Goal: Task Accomplishment & Management: Use online tool/utility

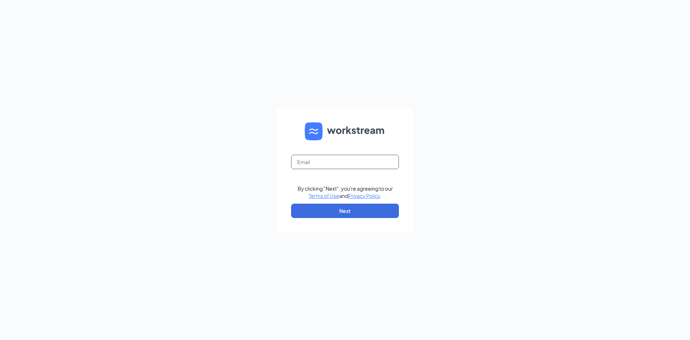
click at [345, 162] on input "text" at bounding box center [345, 162] width 108 height 14
type input "tacoma@eatatelmers.com"
click at [351, 211] on button "Next" at bounding box center [345, 210] width 108 height 14
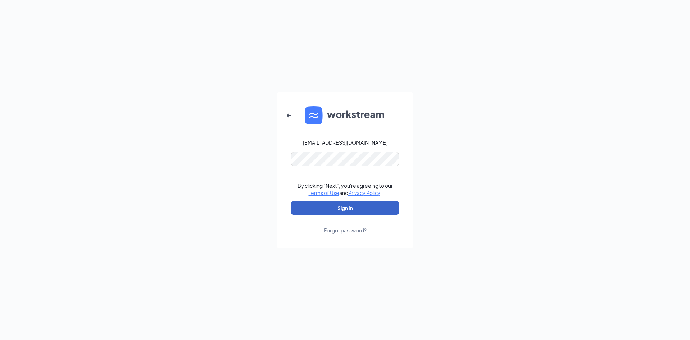
click at [354, 210] on button "Sign In" at bounding box center [345, 208] width 108 height 14
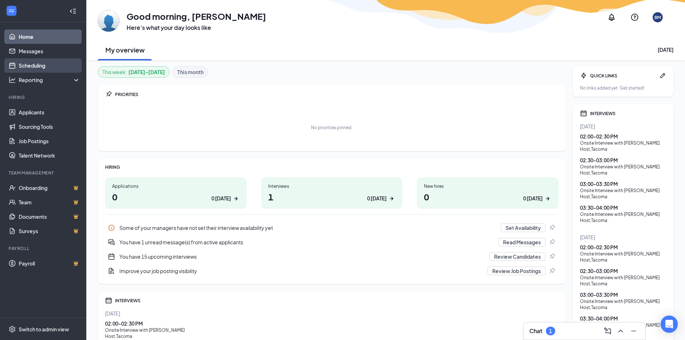
click at [29, 65] on link "Scheduling" at bounding box center [49, 65] width 61 height 14
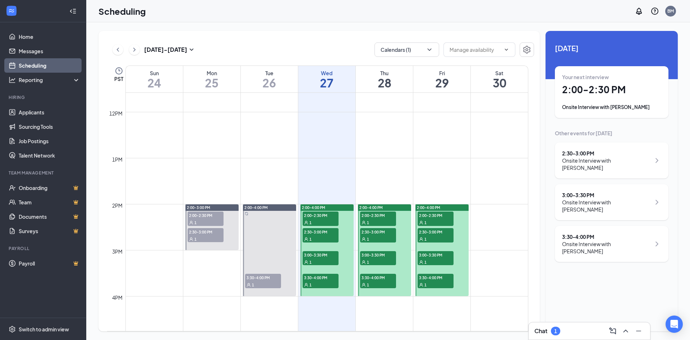
scroll to position [569, 0]
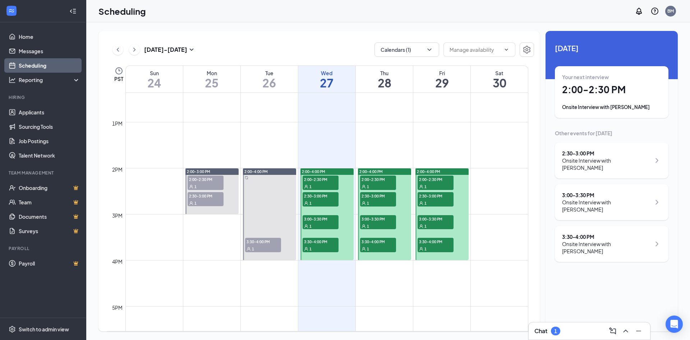
click at [328, 185] on div "1" at bounding box center [321, 186] width 36 height 7
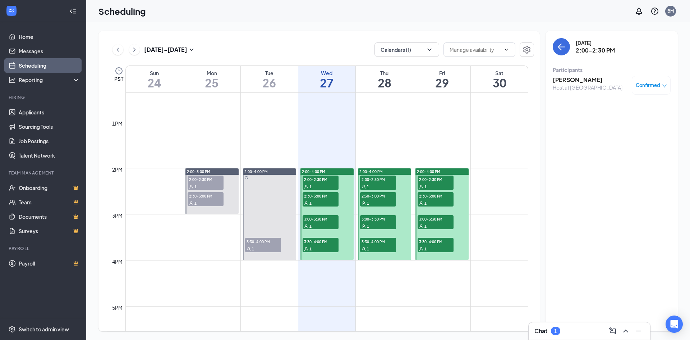
click at [326, 202] on div "1" at bounding box center [321, 202] width 36 height 7
click at [332, 224] on div "1" at bounding box center [321, 225] width 36 height 7
click at [327, 243] on span "3:30-4:00 PM" at bounding box center [321, 241] width 36 height 7
